Goal: Transaction & Acquisition: Download file/media

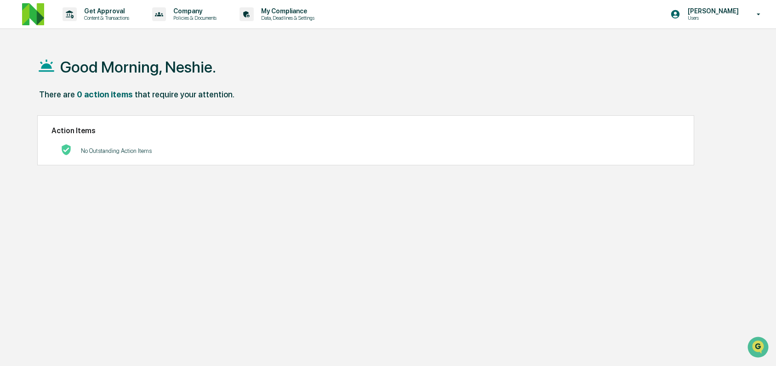
click at [707, 17] on p "Users" at bounding box center [711, 18] width 63 height 6
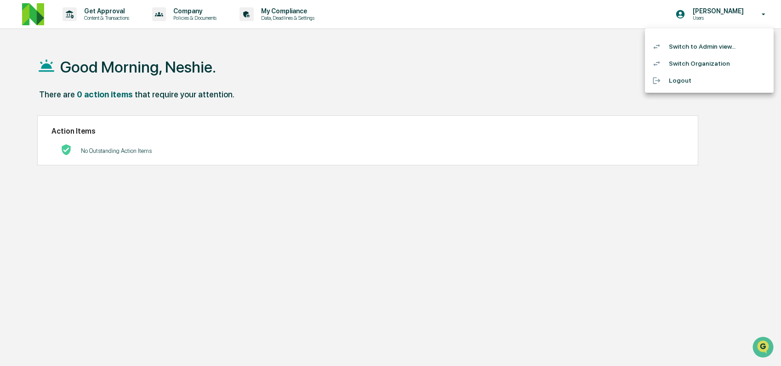
click at [704, 46] on li "Switch to Admin view..." at bounding box center [709, 46] width 129 height 17
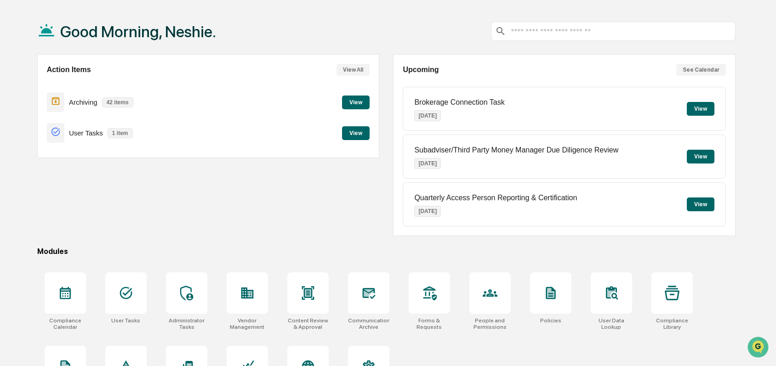
scroll to position [80, 0]
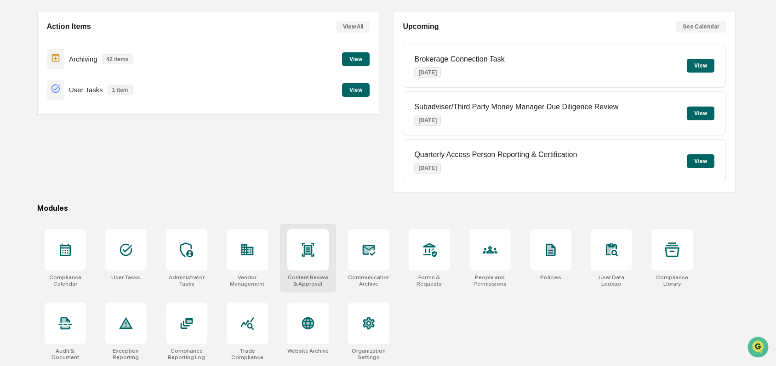
click at [313, 243] on icon at bounding box center [308, 250] width 15 height 15
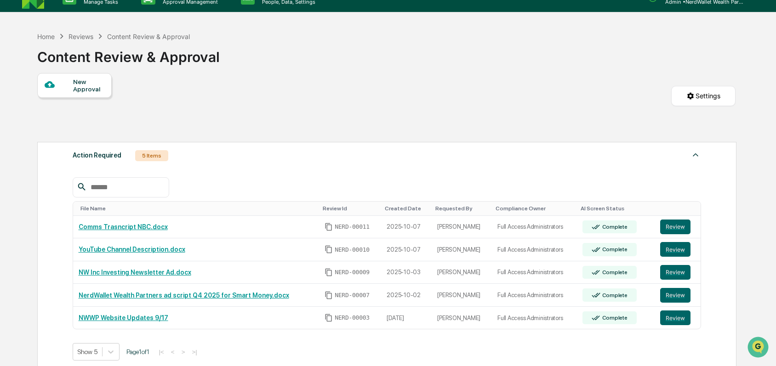
scroll to position [112, 0]
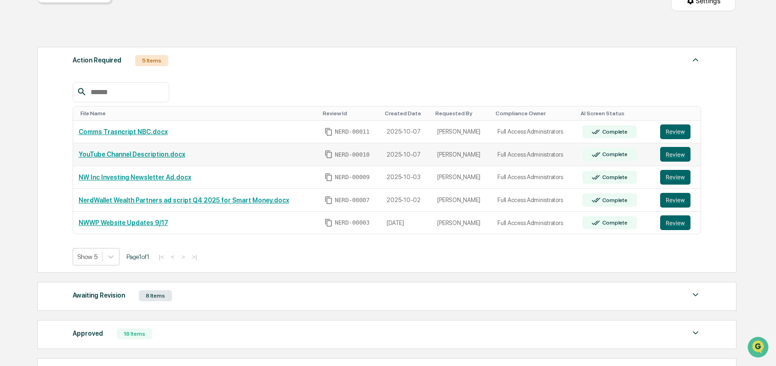
click at [142, 155] on link "YouTube Channel Description.docx" at bounding box center [132, 154] width 107 height 7
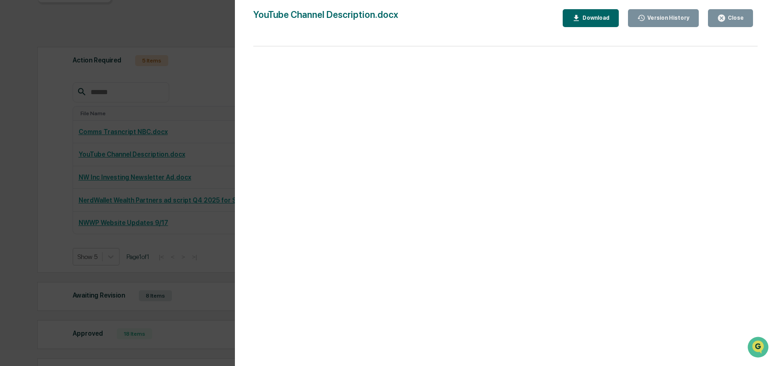
click at [730, 17] on div "Close" at bounding box center [735, 18] width 18 height 6
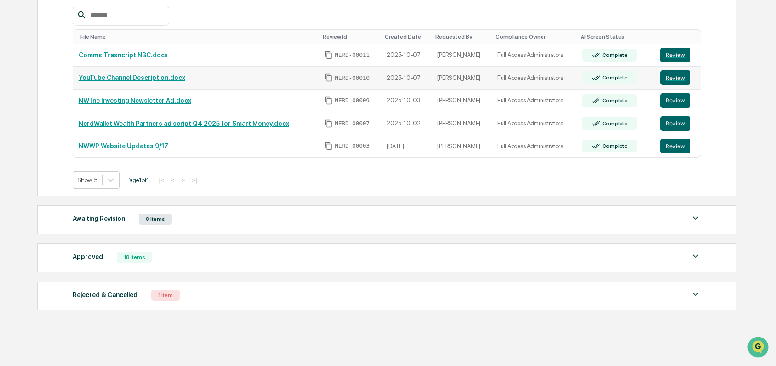
scroll to position [192, 0]
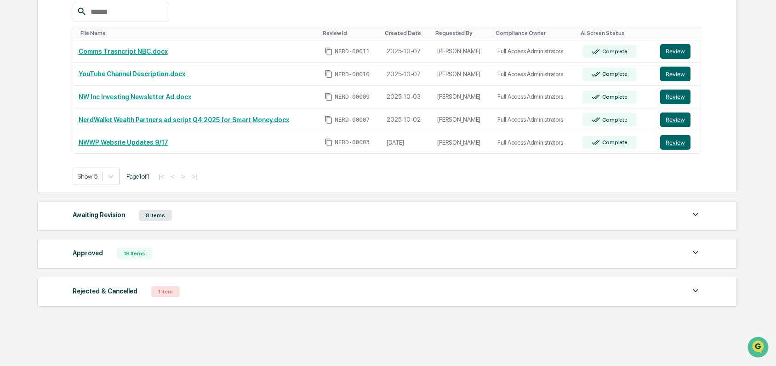
click at [697, 220] on img at bounding box center [695, 214] width 11 height 11
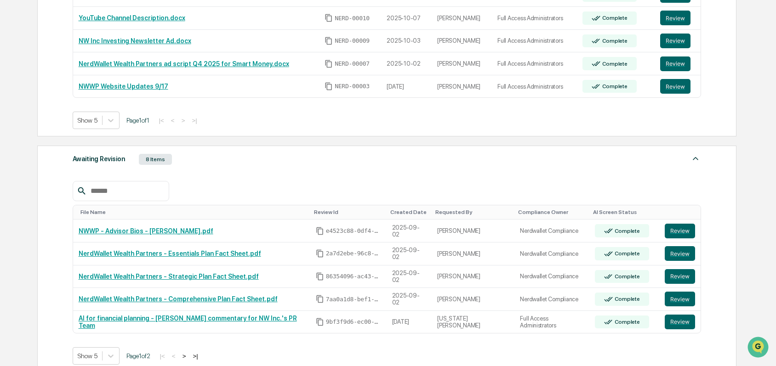
scroll to position [260, 0]
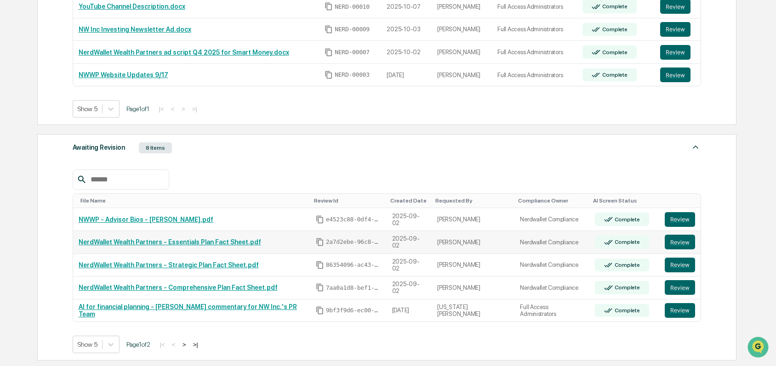
click at [221, 243] on link "NerdWallet Wealth Partners - Essentials Plan Fact Sheet.pdf" at bounding box center [170, 242] width 183 height 7
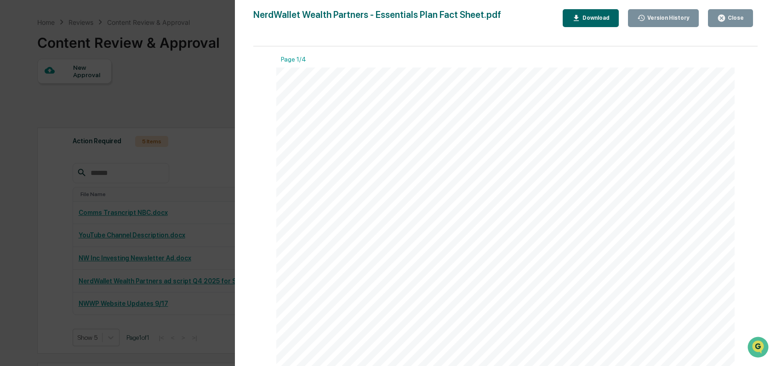
scroll to position [0, 0]
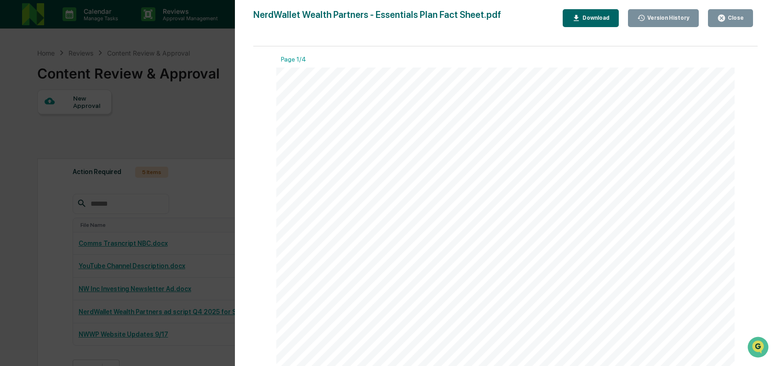
click at [742, 16] on div "Close" at bounding box center [735, 18] width 18 height 6
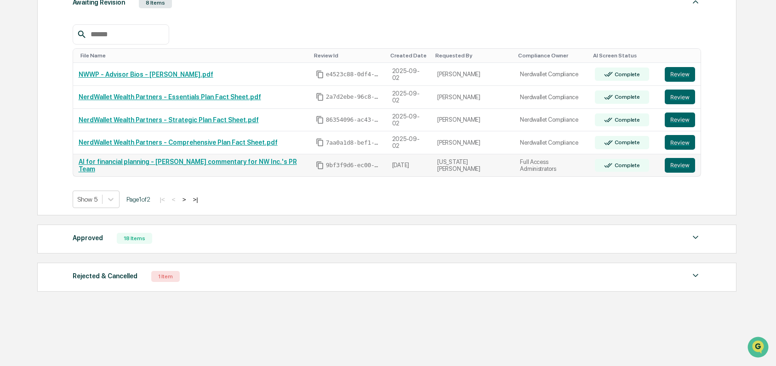
scroll to position [409, 0]
click at [189, 200] on button ">" at bounding box center [184, 200] width 9 height 8
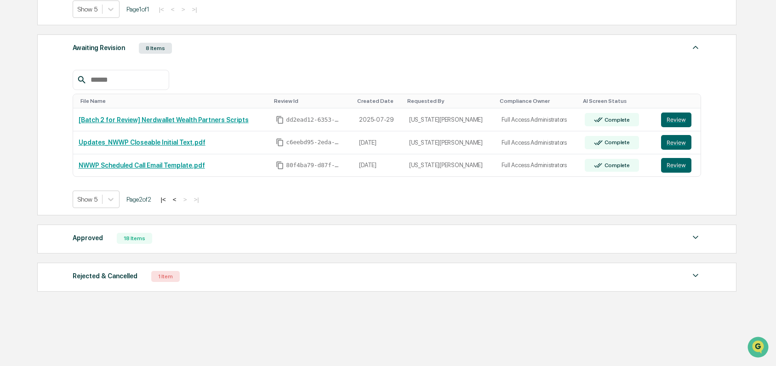
scroll to position [363, 0]
click at [179, 199] on button "<" at bounding box center [174, 200] width 9 height 8
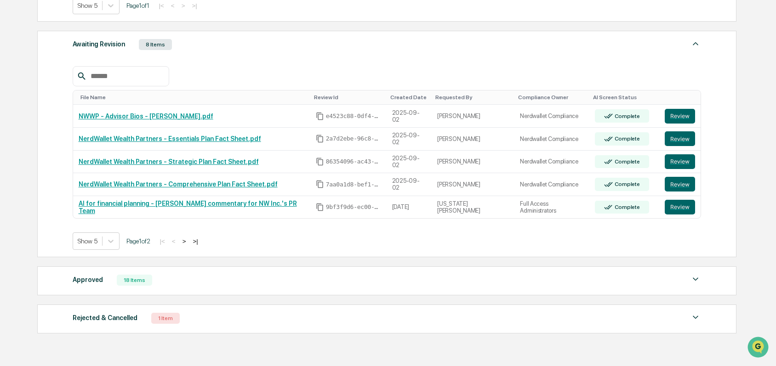
click at [692, 281] on img at bounding box center [695, 279] width 11 height 11
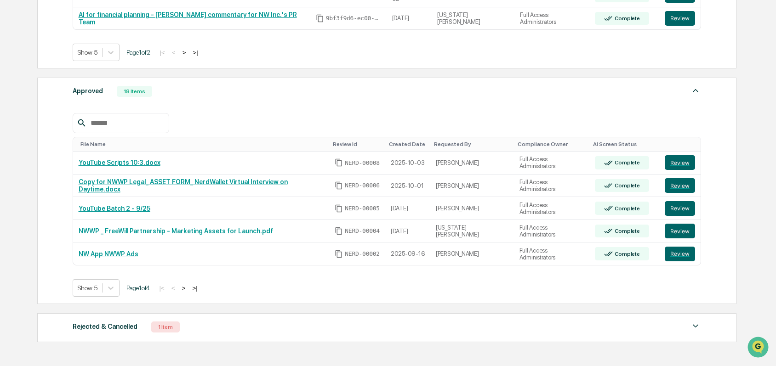
scroll to position [607, 0]
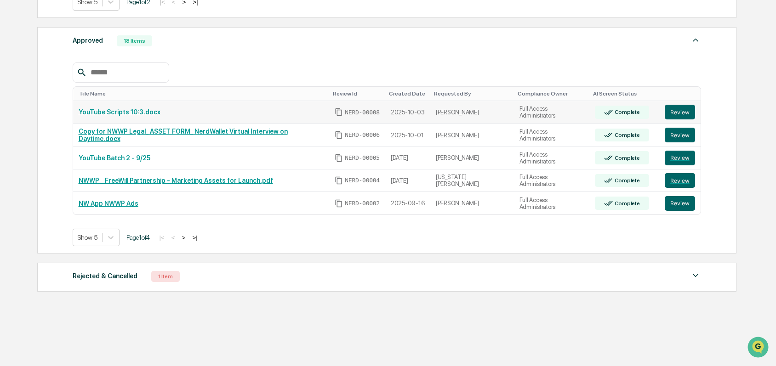
click at [131, 111] on link "YouTube Scripts 10:3.docx" at bounding box center [120, 111] width 82 height 7
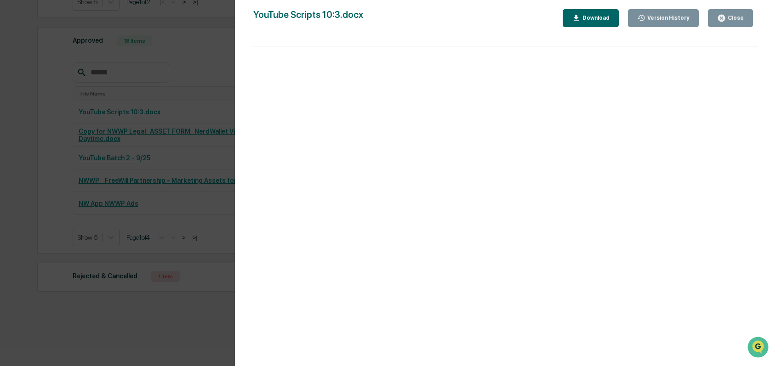
click at [735, 18] on div "Close" at bounding box center [735, 18] width 18 height 6
